Goal: Task Accomplishment & Management: Complete application form

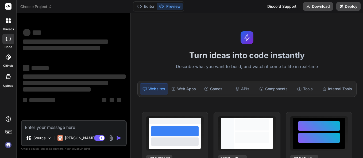
click at [87, 127] on textarea at bounding box center [74, 126] width 104 height 10
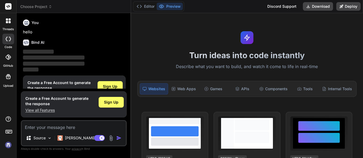
scroll to position [16, 0]
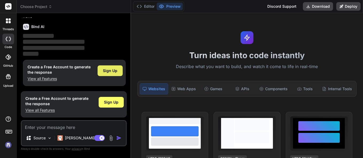
click at [112, 71] on span "Sign Up" at bounding box center [110, 70] width 14 height 5
type textarea "x"
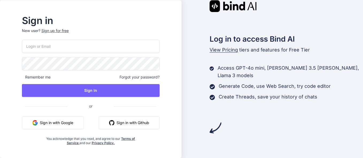
click at [97, 48] on input "email" at bounding box center [91, 46] width 138 height 13
type input "v"
